Goal: Browse casually: Explore the website without a specific task or goal

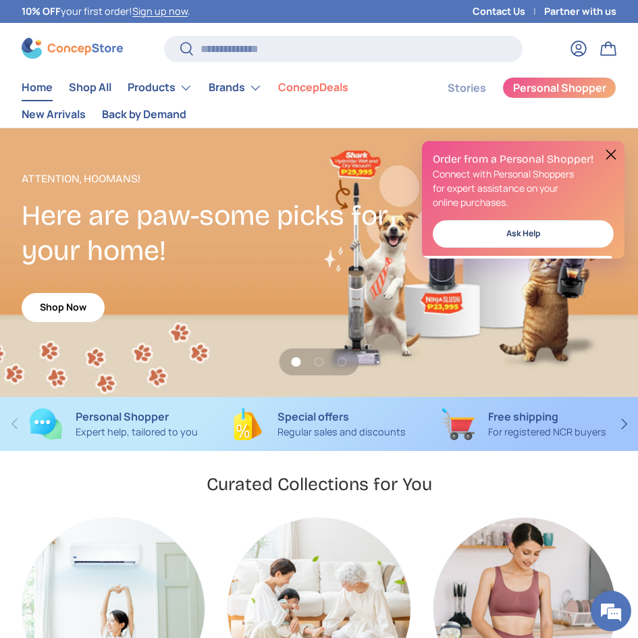
scroll to position [0, 638]
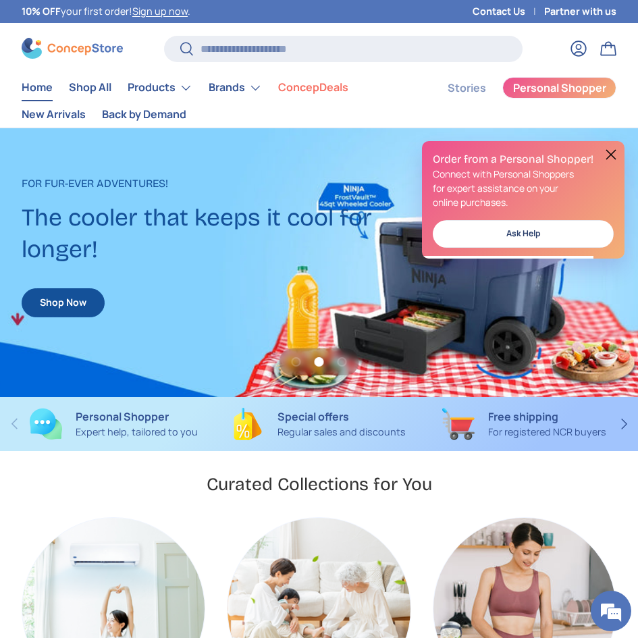
click at [609, 150] on button at bounding box center [611, 155] width 16 height 16
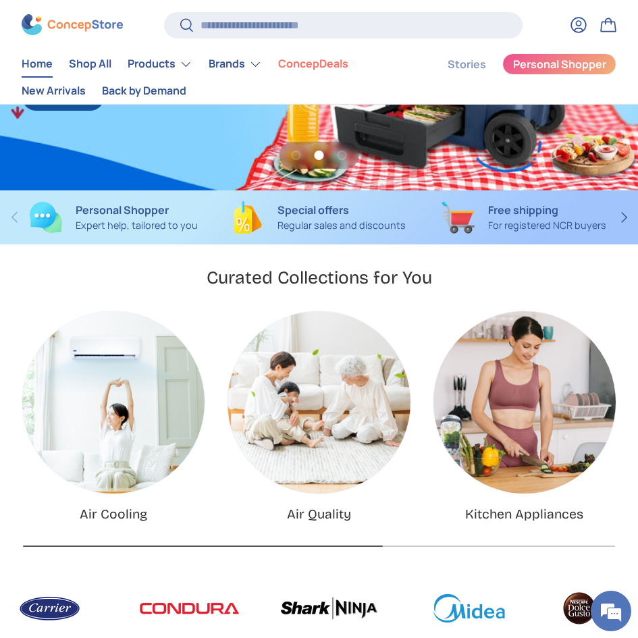
scroll to position [405, 0]
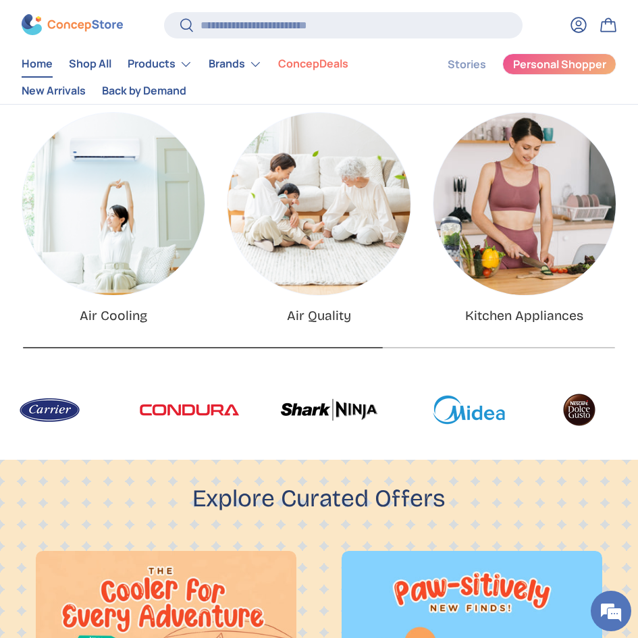
click at [0, 0] on button "Next" at bounding box center [0, 0] width 0 height 0
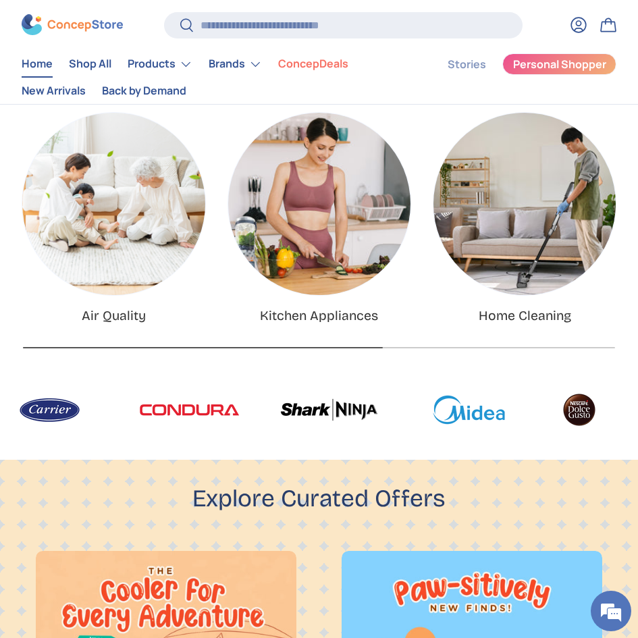
scroll to position [0, 1276]
click at [0, 0] on button "Next" at bounding box center [0, 0] width 0 height 0
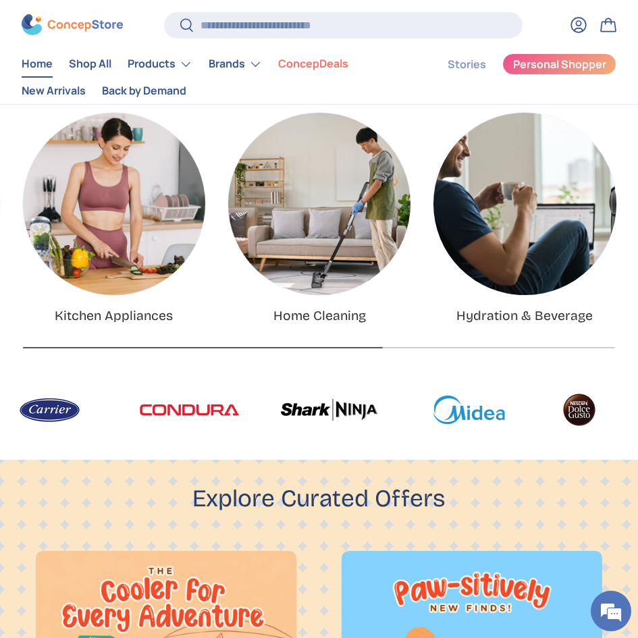
scroll to position [0, 0]
click at [109, 272] on link "Kitchen Appliances" at bounding box center [114, 204] width 182 height 182
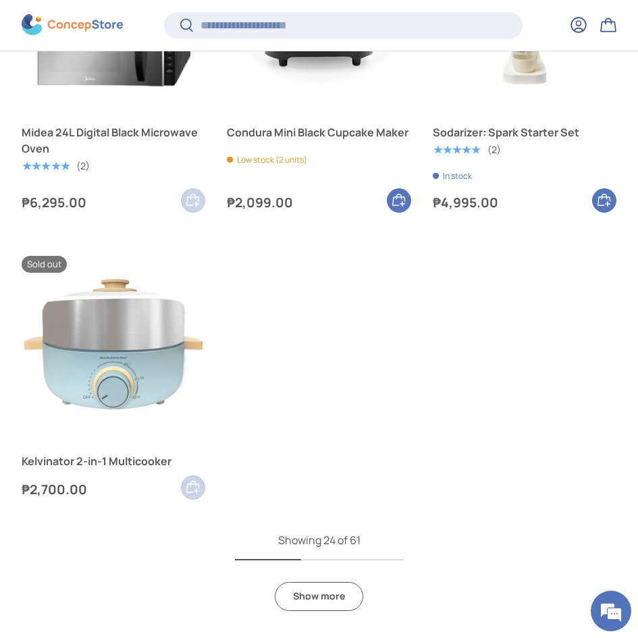
scroll to position [3169, 0]
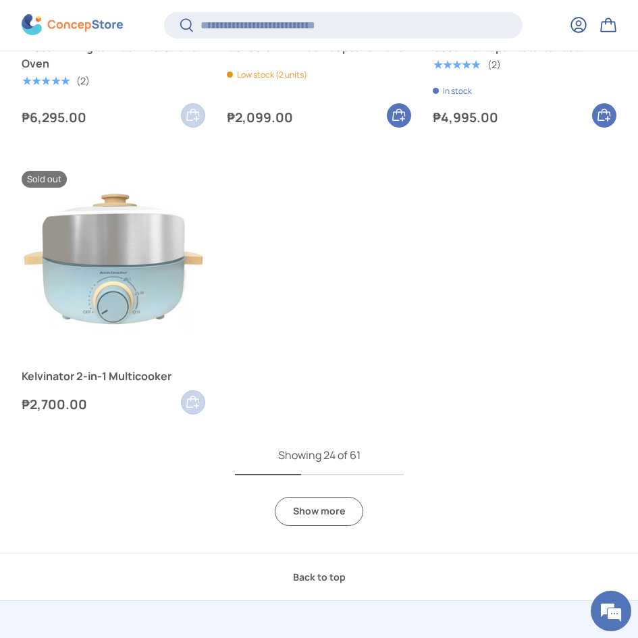
click at [332, 510] on link "Show more" at bounding box center [319, 511] width 88 height 29
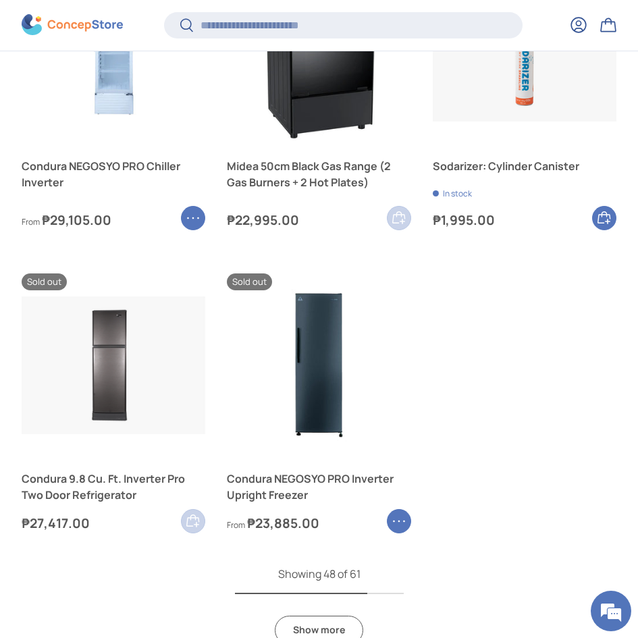
scroll to position [5464, 0]
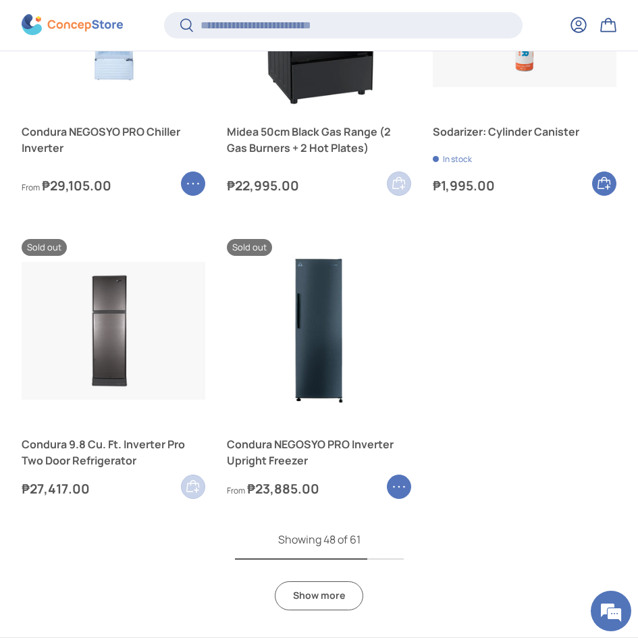
click at [311, 593] on link "Show more" at bounding box center [319, 595] width 88 height 29
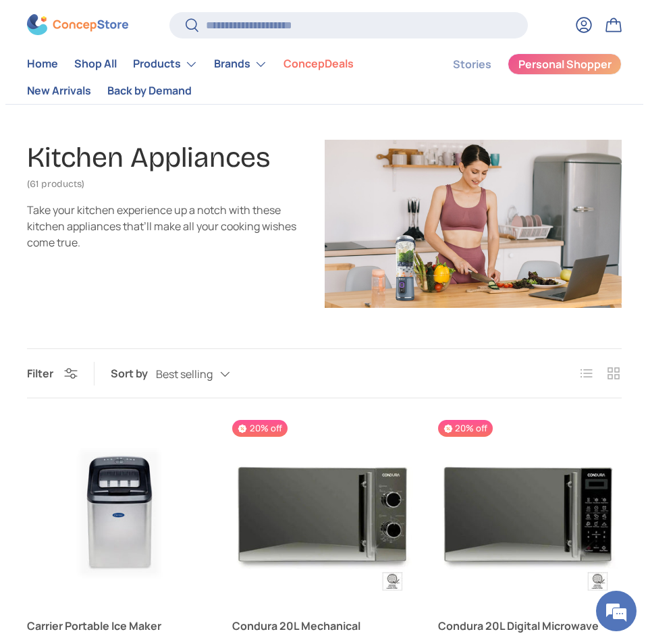
scroll to position [0, 0]
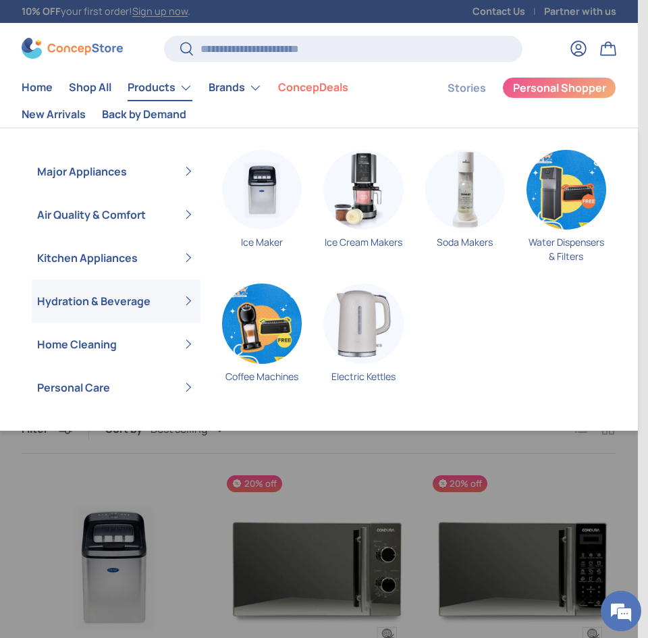
click at [81, 298] on link "Hydration & Beverage" at bounding box center [116, 301] width 158 height 43
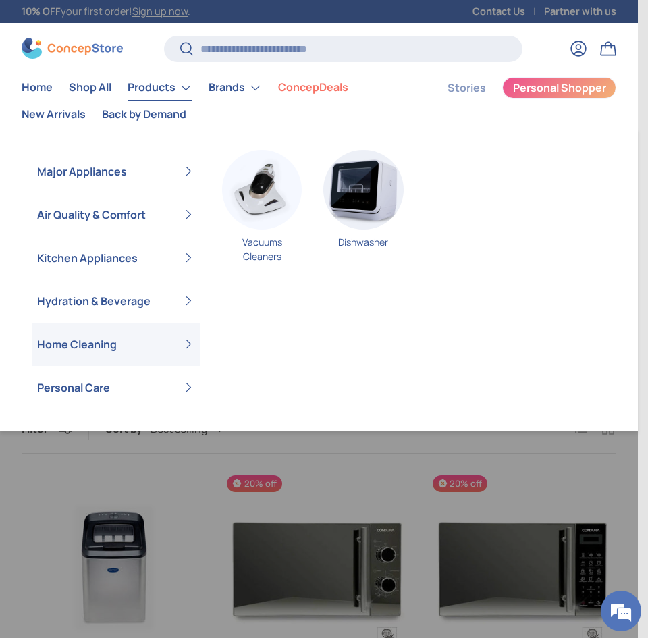
click at [60, 349] on link "Home Cleaning" at bounding box center [116, 344] width 158 height 43
click at [194, 340] on link "Home Cleaning" at bounding box center [116, 344] width 158 height 43
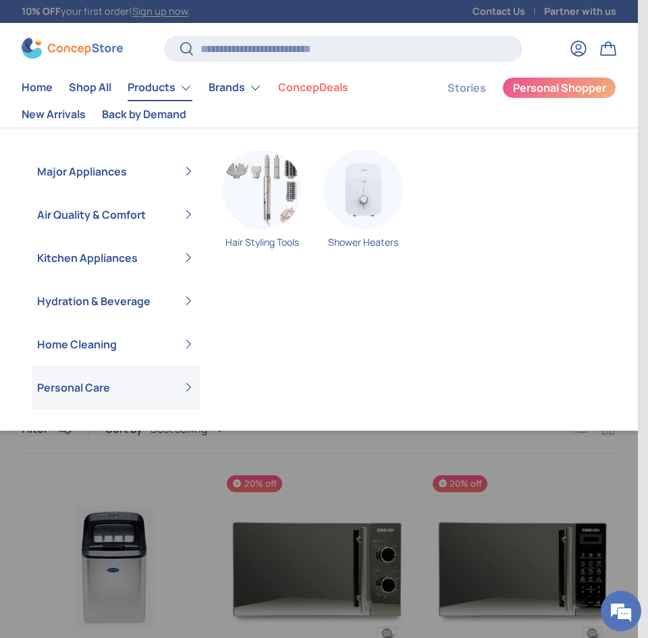
click at [96, 392] on link "Personal Care" at bounding box center [116, 387] width 158 height 43
click at [193, 388] on link "Personal Care" at bounding box center [116, 387] width 158 height 43
click at [294, 187] on img "Primary" at bounding box center [262, 190] width 80 height 80
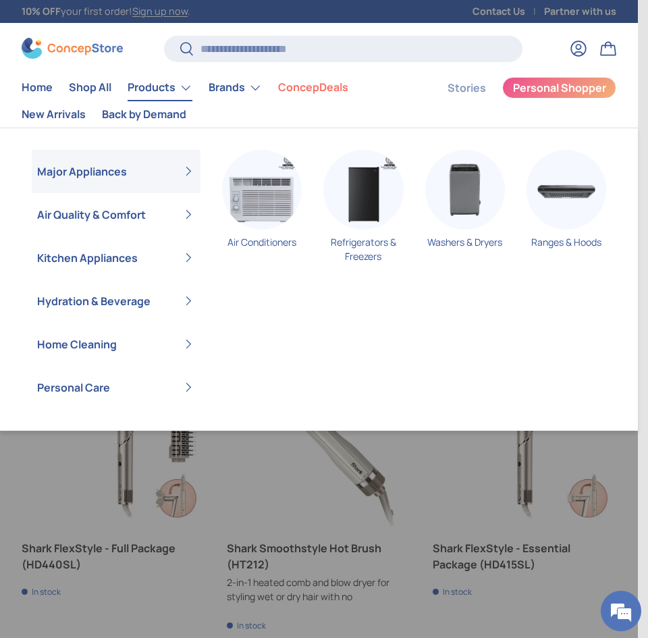
click at [92, 176] on link "Major Appliances" at bounding box center [116, 171] width 158 height 43
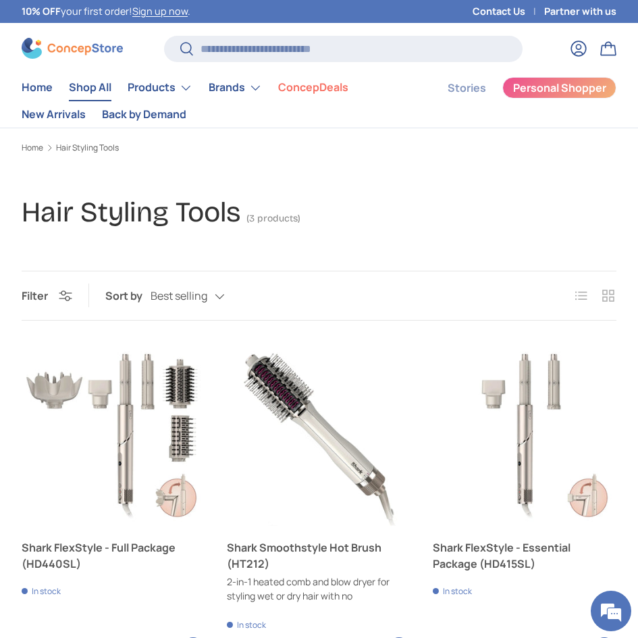
click at [85, 86] on link "Shop All" at bounding box center [90, 87] width 43 height 26
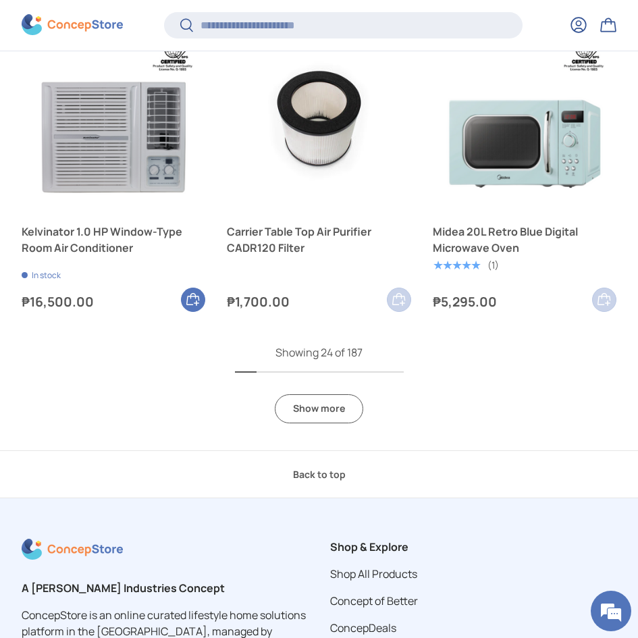
scroll to position [3036, 0]
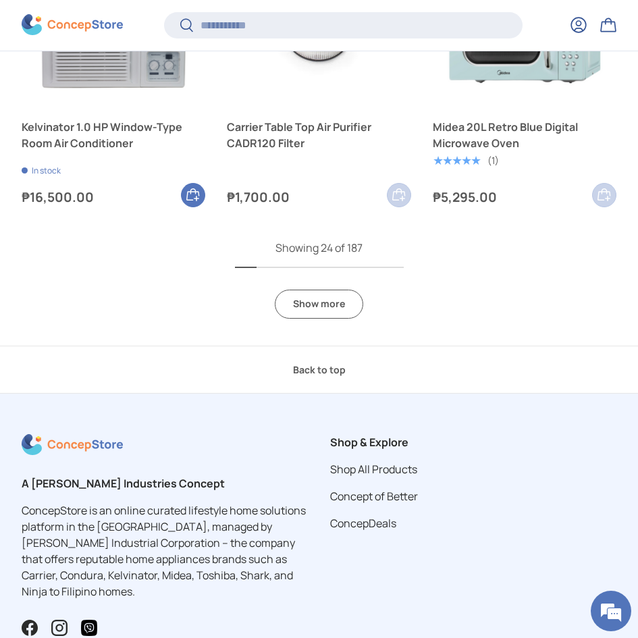
click at [313, 303] on link "Show more" at bounding box center [319, 304] width 88 height 29
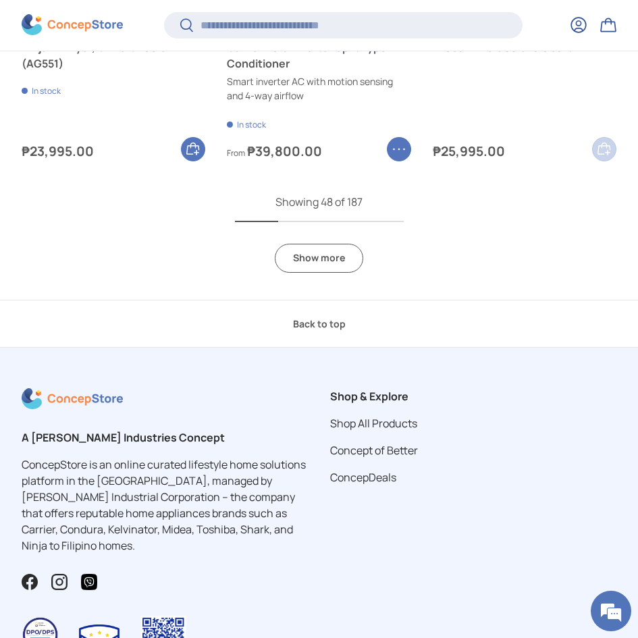
scroll to position [5804, 0]
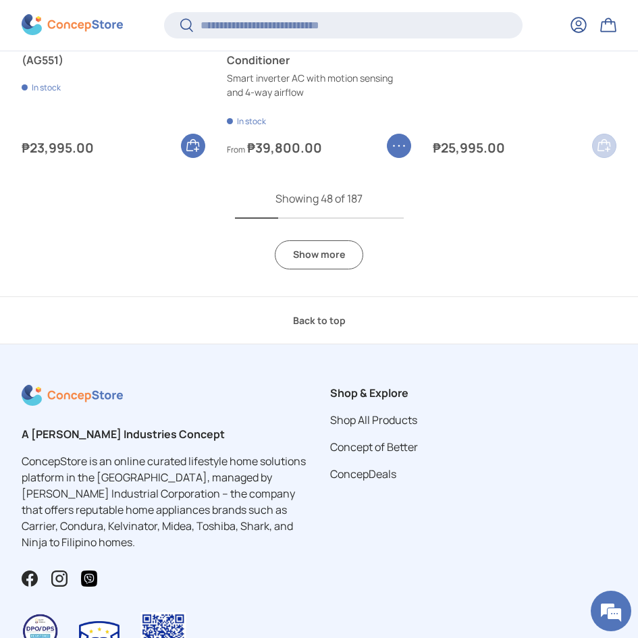
click at [320, 261] on link "Show more" at bounding box center [319, 254] width 88 height 29
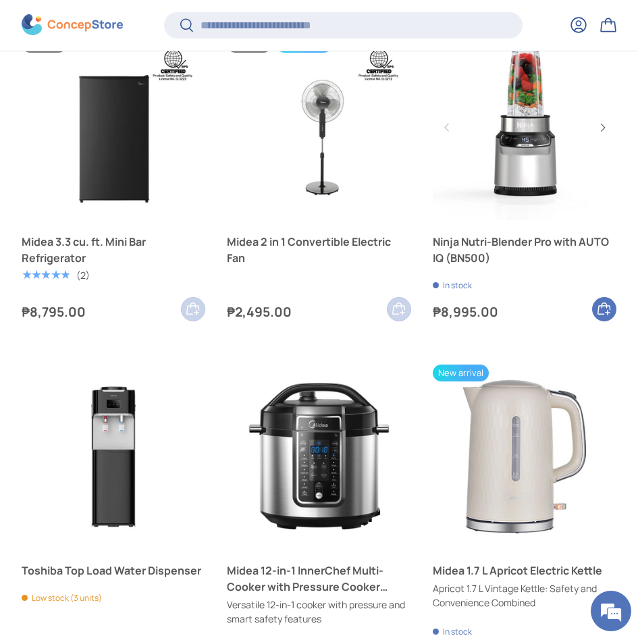
scroll to position [6479, 0]
